Goal: Check status

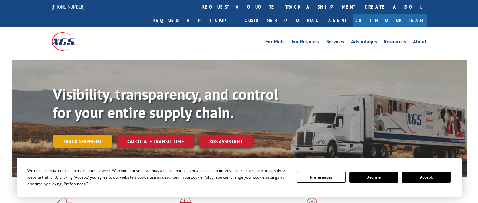
click at [83, 135] on link "Track shipment" at bounding box center [82, 141] width 59 height 13
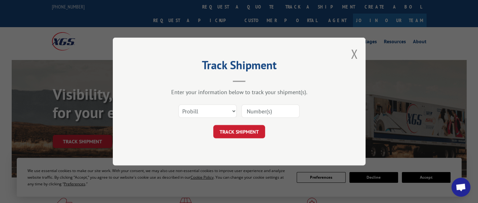
drag, startPoint x: 255, startPoint y: 110, endPoint x: 247, endPoint y: 113, distance: 8.0
click at [247, 113] on input at bounding box center [271, 111] width 58 height 13
paste input "17556165"
type input "17556165"
click at [242, 123] on form "Select category... Probill BOL PO 17556165 TRACK SHIPMENT" at bounding box center [239, 120] width 190 height 38
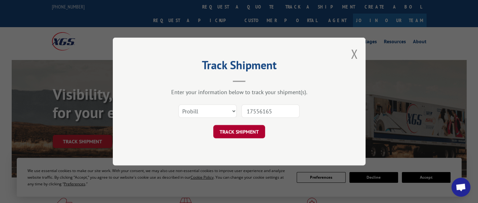
click at [241, 128] on button "TRACK SHIPMENT" at bounding box center [239, 131] width 52 height 13
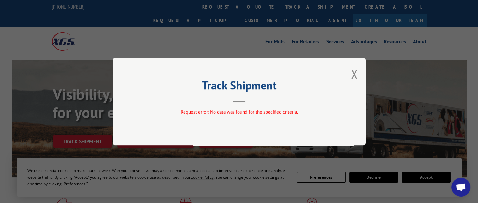
click at [461, 190] on span "Open chat" at bounding box center [461, 188] width 10 height 9
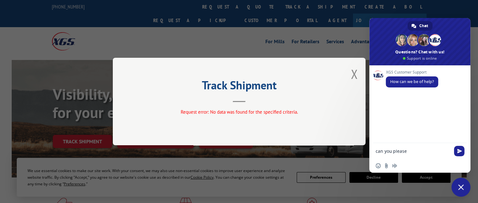
click at [368, 116] on div "Track Shipment Request error: No data was found for the specified criteria." at bounding box center [239, 101] width 478 height 203
click at [411, 153] on textarea "can you please" at bounding box center [413, 152] width 75 height 6
paste textarea "17556165"
type textarea "can you please provide an update on pro#17556165?"
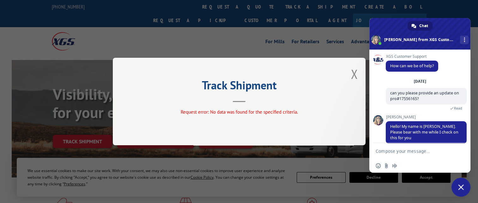
scroll to position [9, 0]
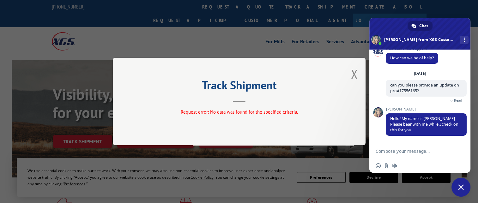
click at [399, 147] on form at bounding box center [413, 151] width 75 height 17
click at [398, 154] on textarea "Compose your message..." at bounding box center [413, 152] width 75 height 6
type textarea "take your time"
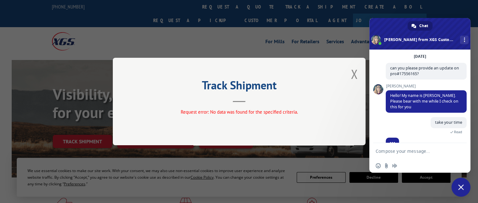
scroll to position [32, 0]
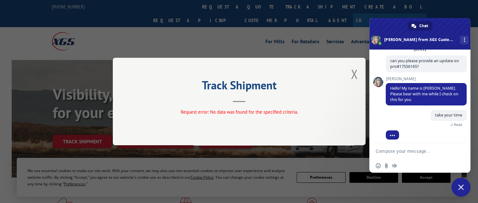
click at [426, 145] on form at bounding box center [413, 151] width 75 height 17
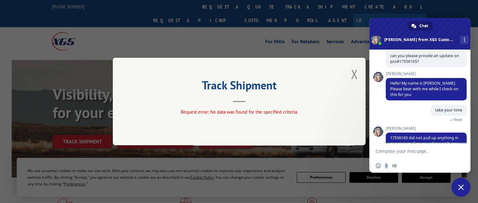
scroll to position [71, 0]
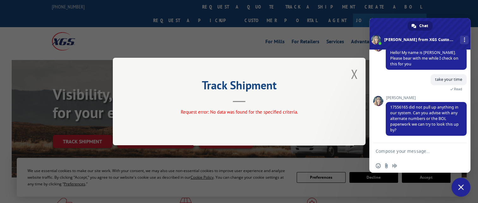
click at [401, 150] on textarea "Compose your message..." at bounding box center [413, 152] width 75 height 6
click at [407, 154] on textarea "Compose your message..." at bounding box center [413, 152] width 75 height 6
paste textarea "2881292"
type textarea "BOL is 2881292"
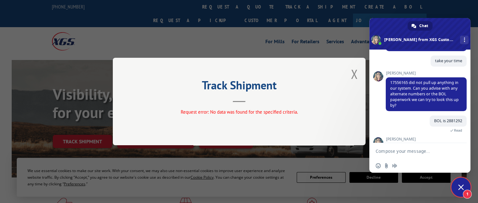
scroll to position [126, 0]
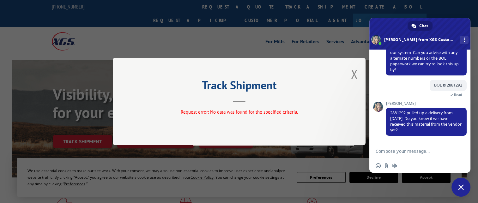
click at [402, 152] on textarea "Compose your message..." at bounding box center [413, 152] width 75 height 6
click at [402, 153] on textarea "it" at bounding box center [413, 152] width 75 height 6
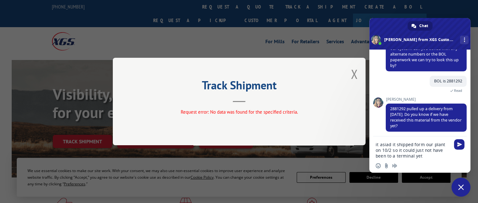
click at [384, 148] on textarea "it asiad it shipped form our plant on 10/2 so it could just not have been to a …" at bounding box center [413, 150] width 75 height 17
drag, startPoint x: 384, startPoint y: 145, endPoint x: 396, endPoint y: 144, distance: 11.1
click at [396, 144] on textarea "it asiad it shipped form our plant on 10/2 so it could just not have been to a …" at bounding box center [413, 150] width 75 height 17
type textarea "it said it shipped form our plant on 10/2 so it could just not have been to a t…"
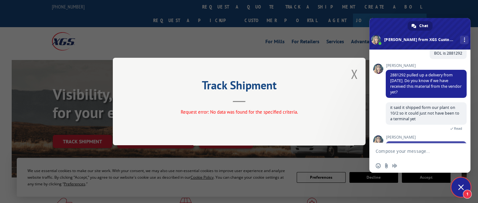
scroll to position [188, 0]
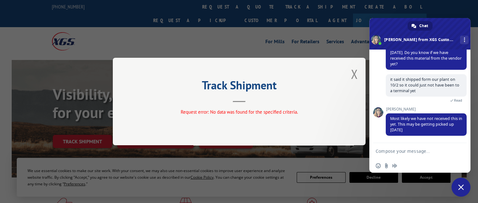
drag, startPoint x: 398, startPoint y: 144, endPoint x: 393, endPoint y: 147, distance: 6.5
click at [393, 147] on form at bounding box center [413, 151] width 75 height 17
click at [385, 152] on textarea "Compose your message..." at bounding box center [413, 152] width 75 height 6
type textarea "ok thank you!"
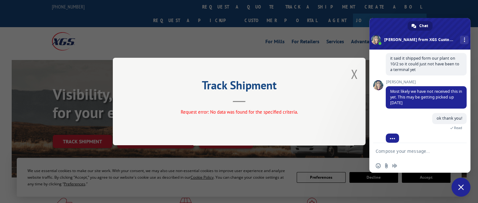
scroll to position [211, 0]
